Goal: Transaction & Acquisition: Purchase product/service

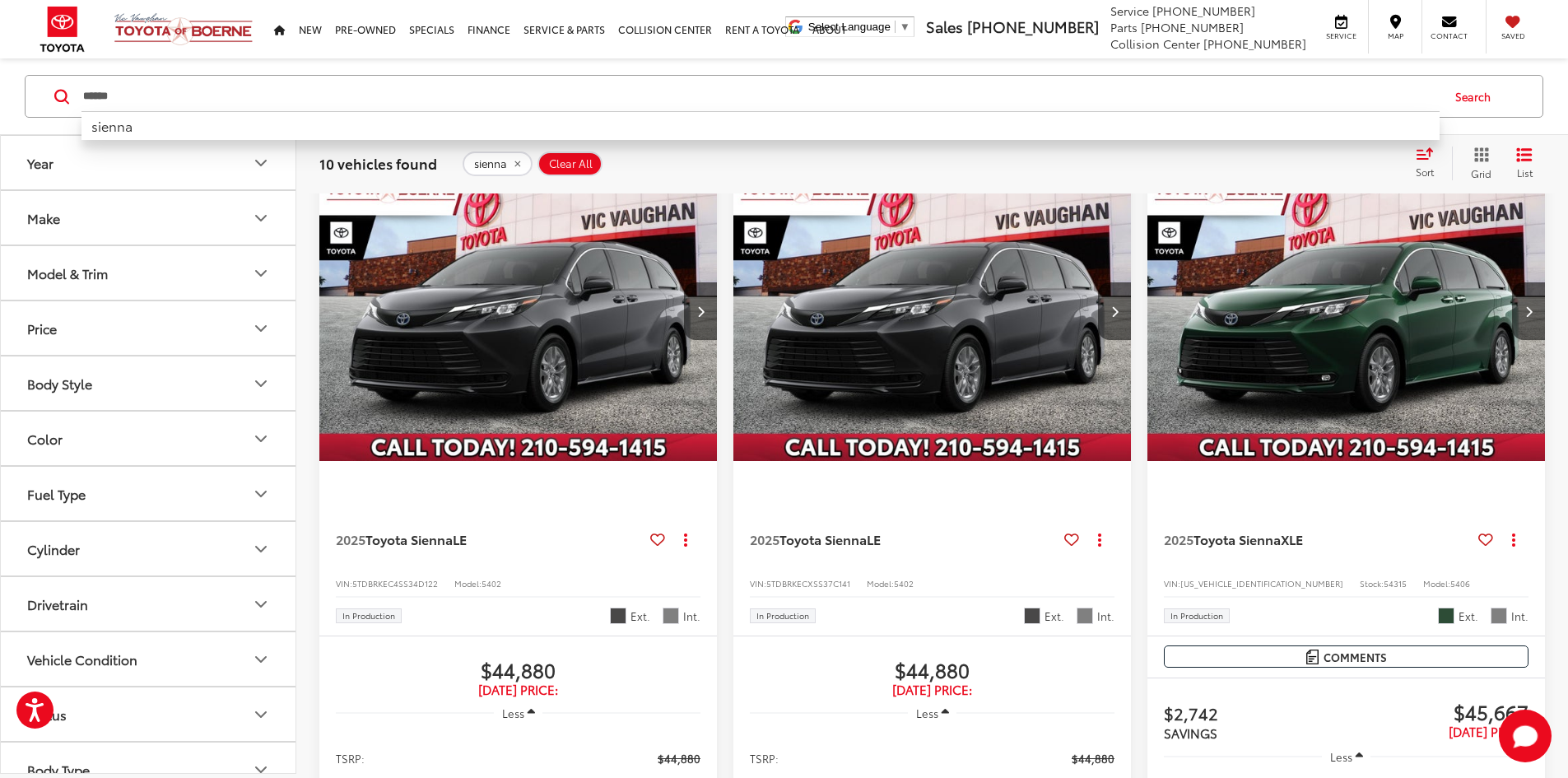
scroll to position [134, 0]
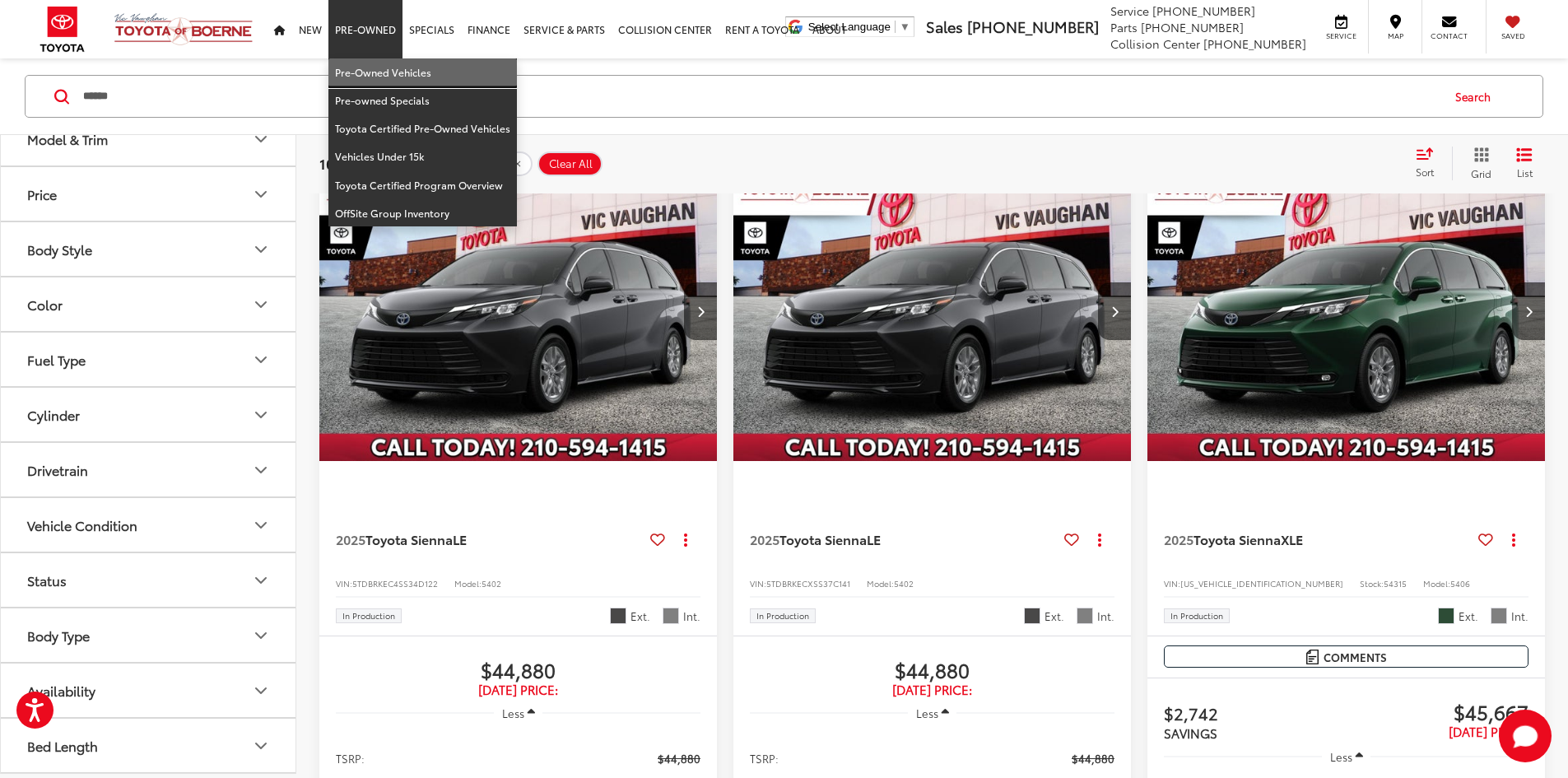
click at [391, 65] on link "Pre-Owned Vehicles" at bounding box center [423, 72] width 188 height 28
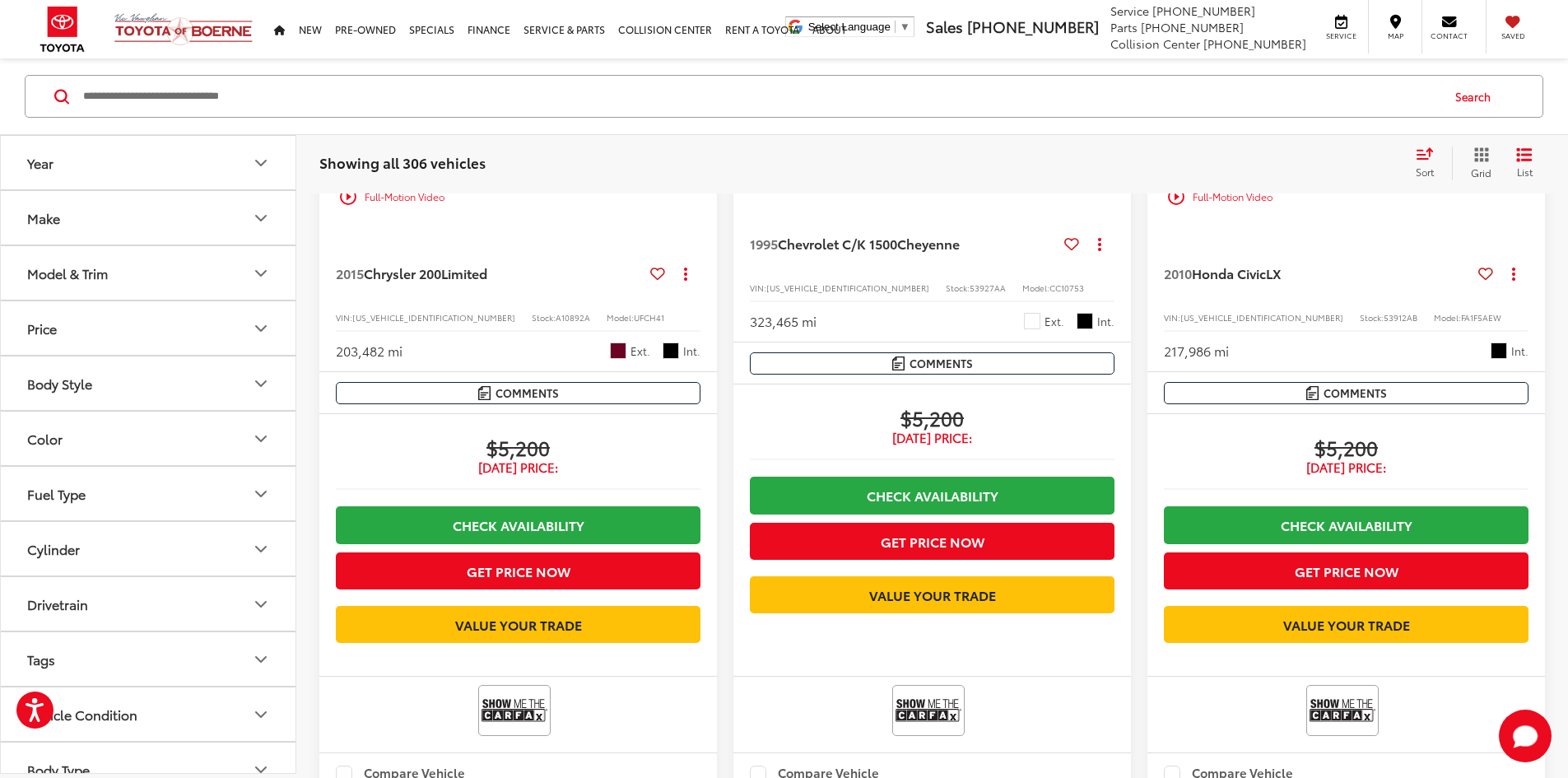
scroll to position [2410, 0]
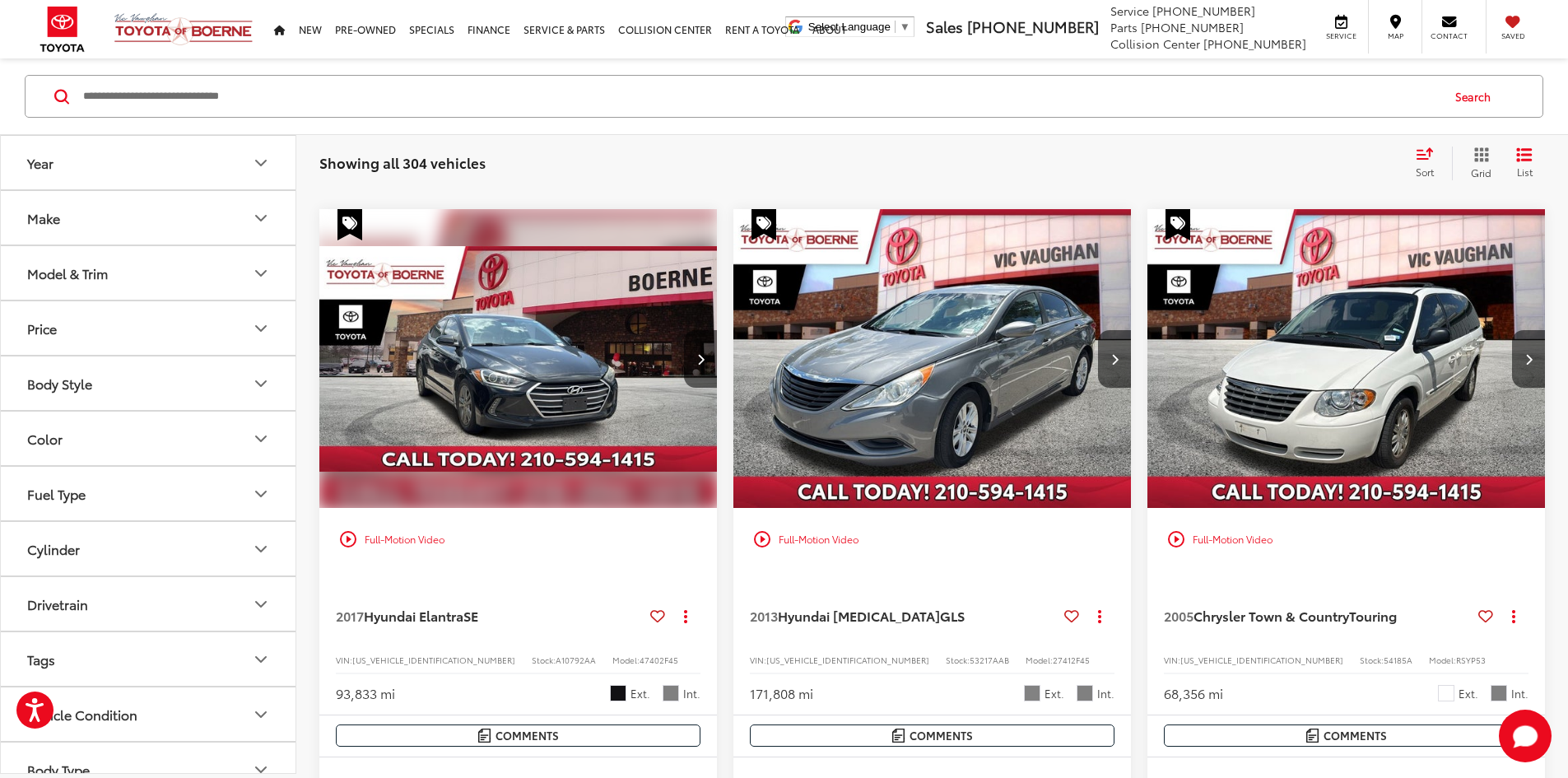
scroll to position [1052, 0]
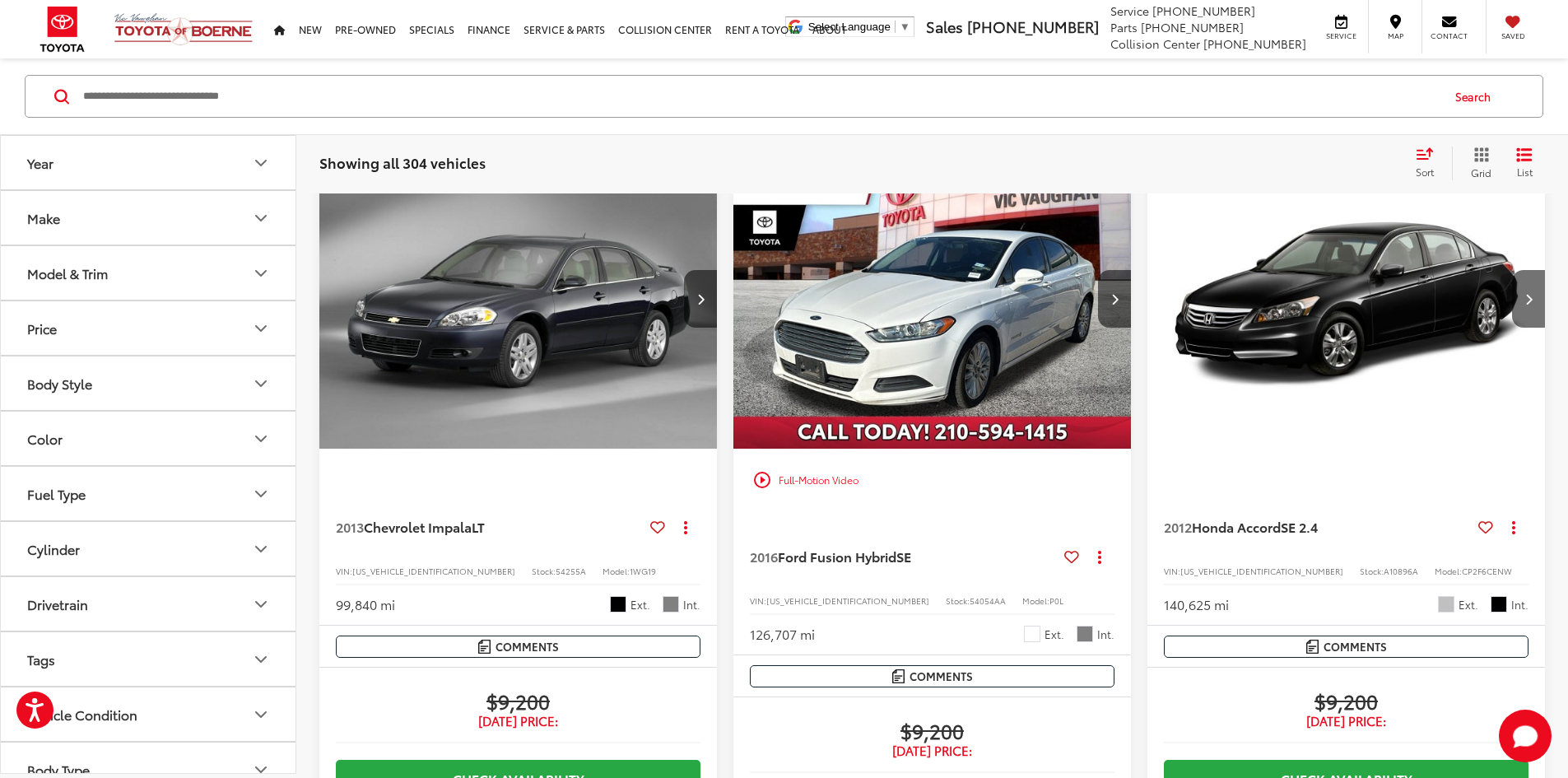
scroll to position [2040, 0]
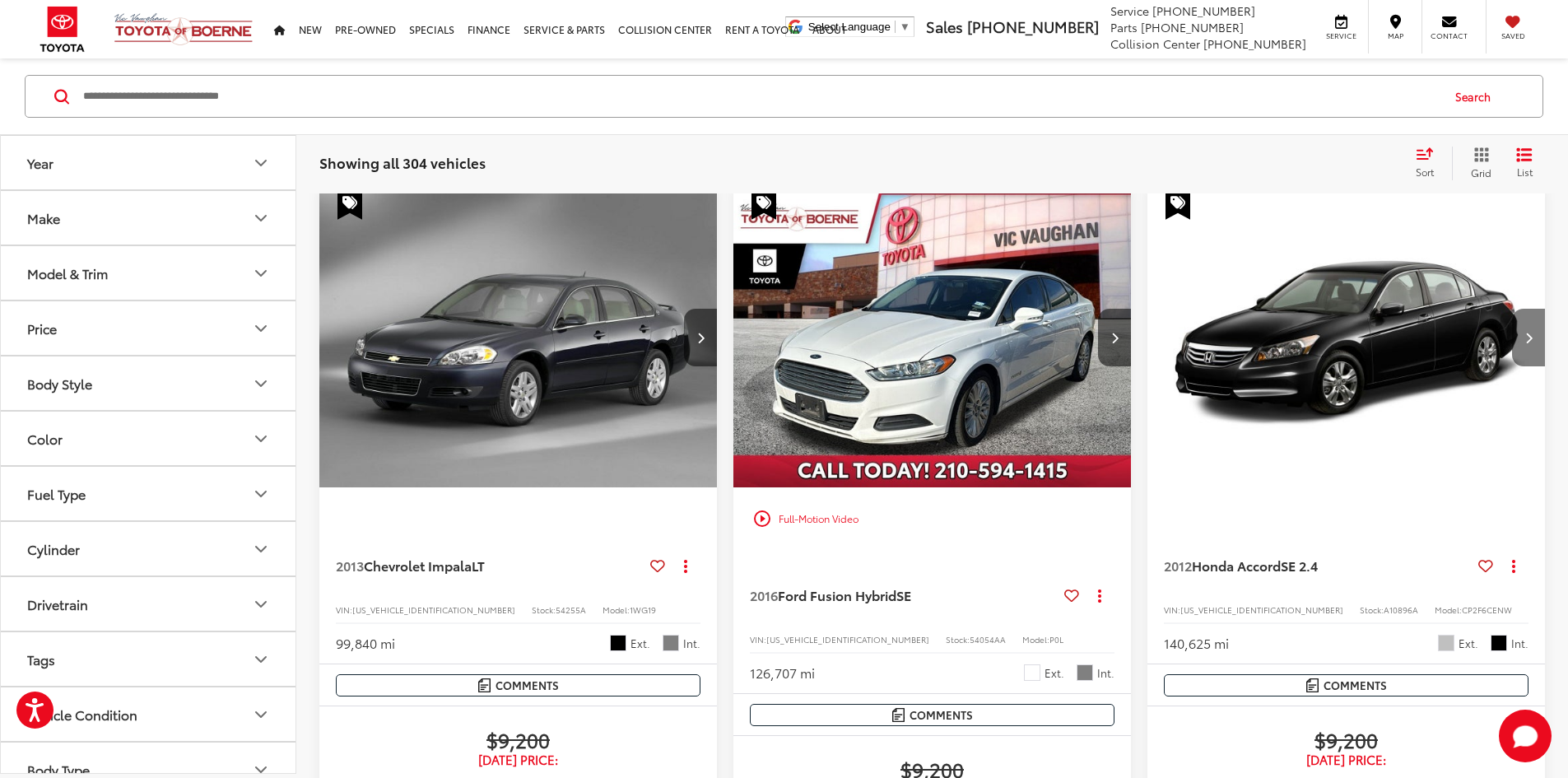
click at [1525, 332] on icon "Next image" at bounding box center [1529, 337] width 7 height 12
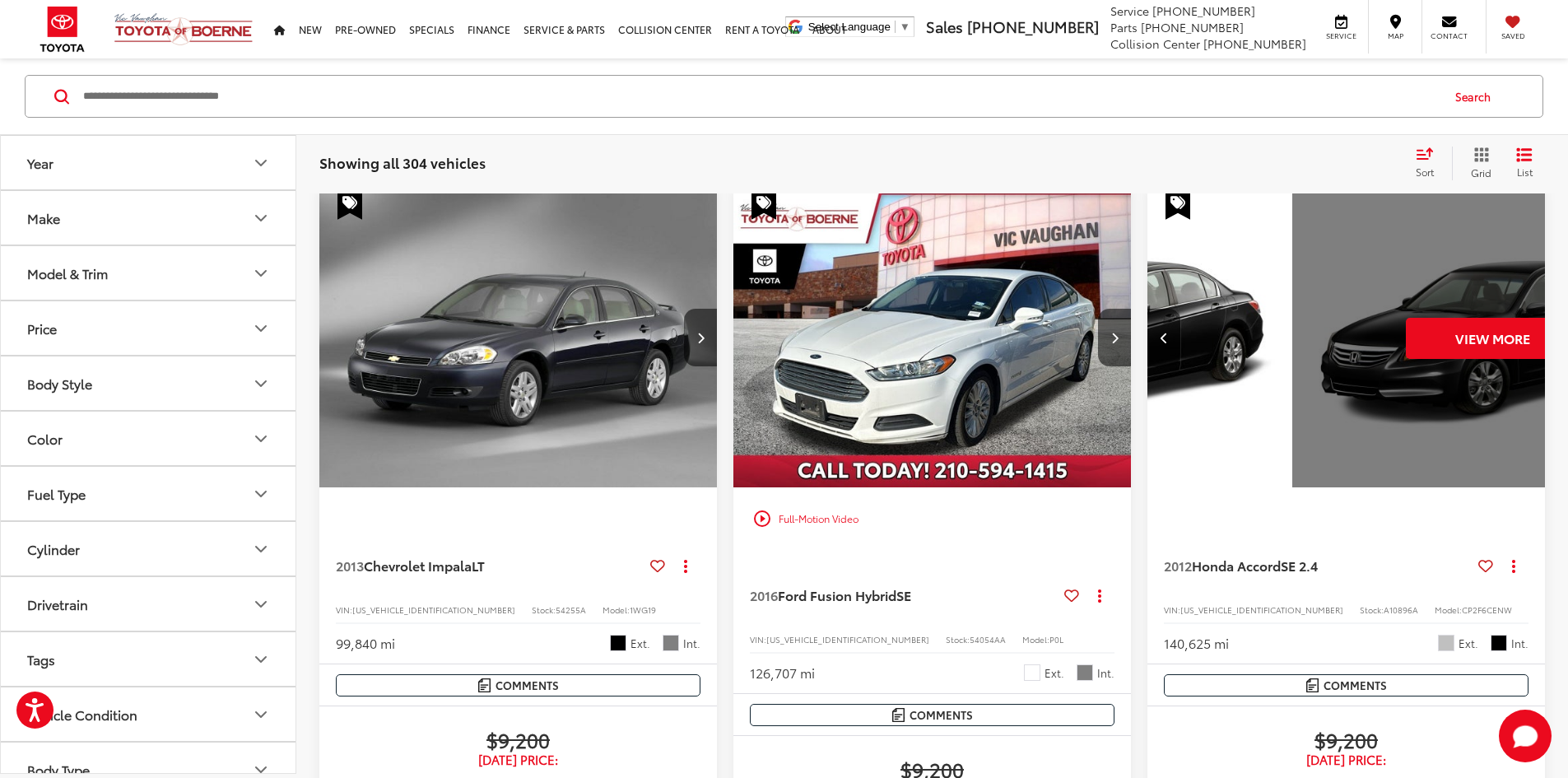
scroll to position [0, 296]
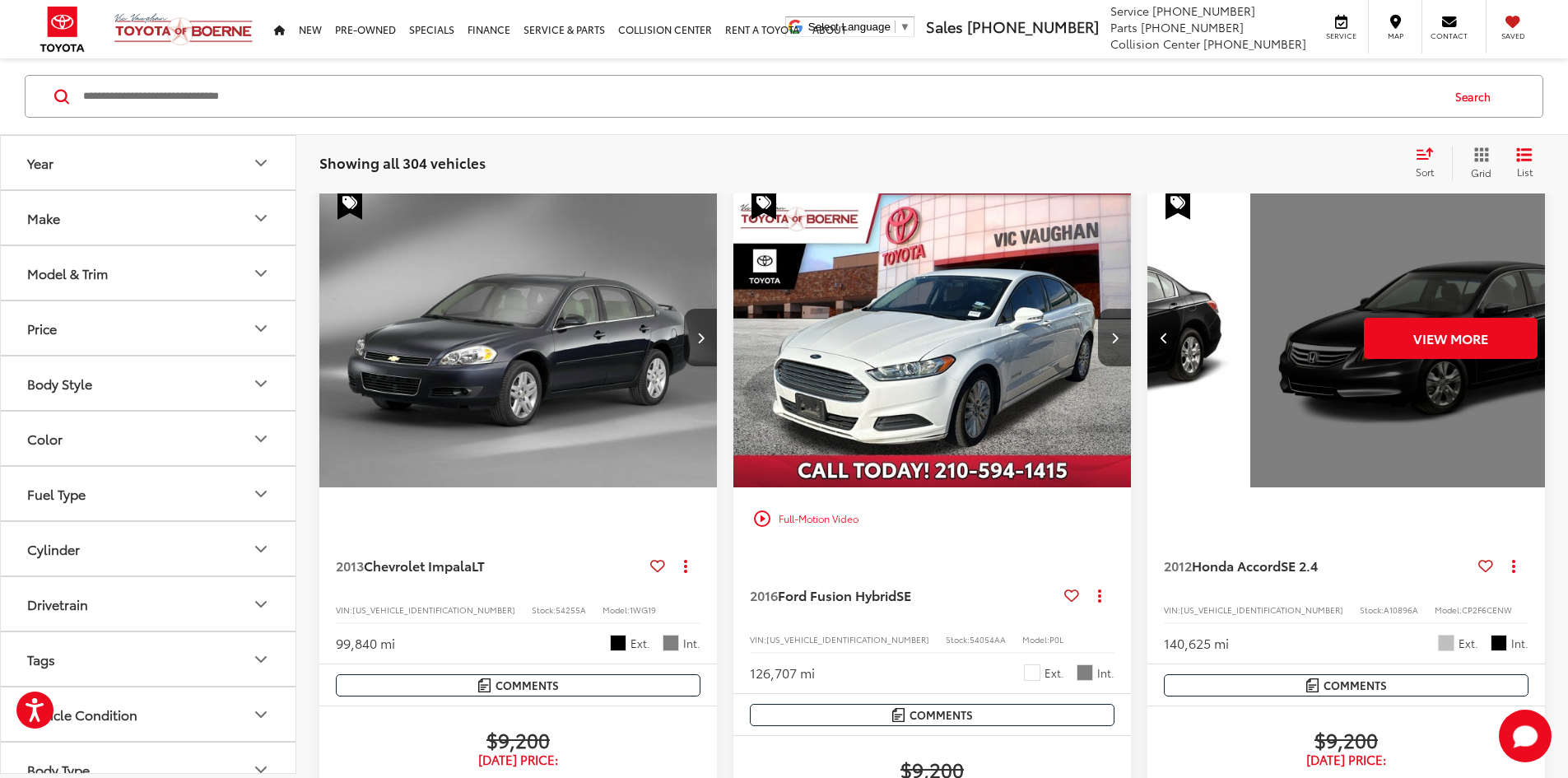
click at [1250, 291] on div "View More" at bounding box center [1450, 339] width 400 height 301
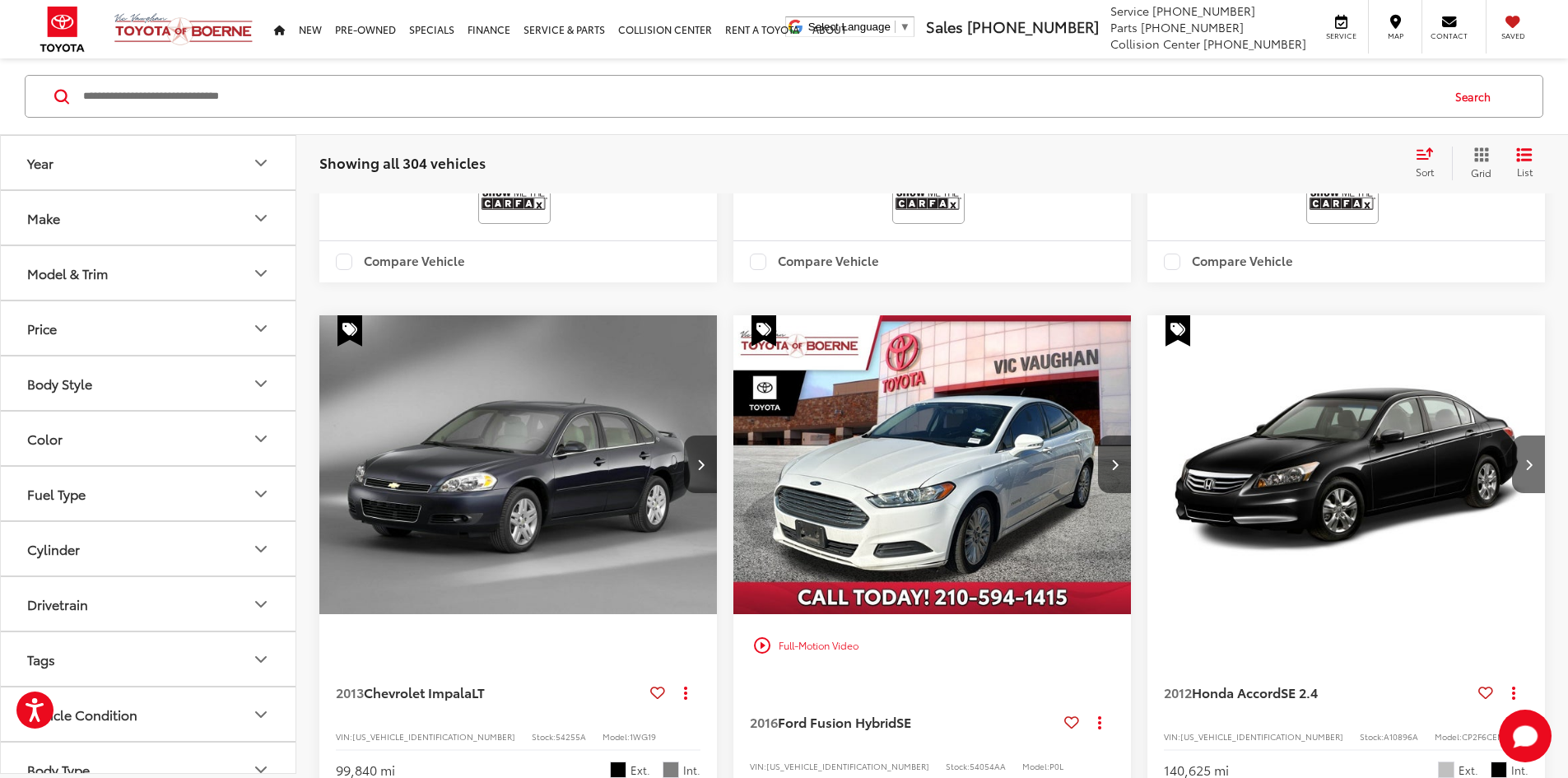
scroll to position [1912, 0]
